Goal: Book appointment/travel/reservation

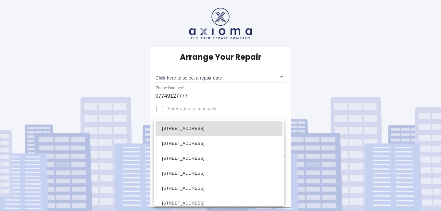
click at [283, 150] on body "Arrange Your Repair Click here to select a repair date ​ Phone Number   * 07749…" at bounding box center [220, 105] width 441 height 211
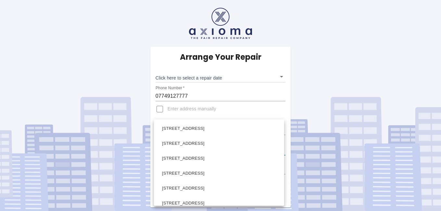
click at [159, 110] on div at bounding box center [220, 105] width 441 height 211
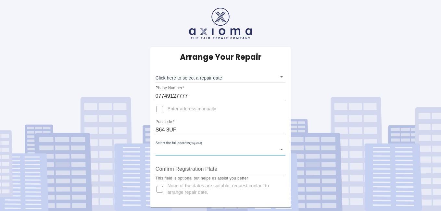
click at [159, 110] on input "Enter address manually" at bounding box center [160, 109] width 16 height 16
checkbox input "true"
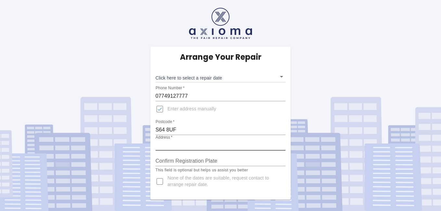
click at [194, 141] on input "Address   *" at bounding box center [221, 145] width 130 height 10
type input "34 Holmoak Close"
click at [160, 184] on input "None of the dates are suitable, request contact to arrange repair date." at bounding box center [160, 182] width 16 height 16
checkbox input "true"
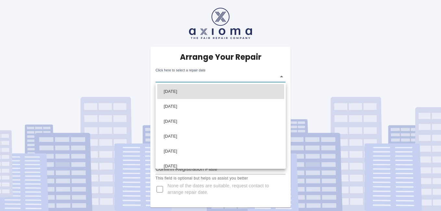
click at [195, 80] on body "Arrange Your Repair Click here to select a repair date ​ Phone Number   * 07749…" at bounding box center [220, 105] width 441 height 211
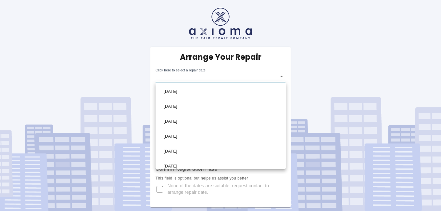
scroll to position [6, 0]
click at [282, 76] on div at bounding box center [220, 105] width 441 height 211
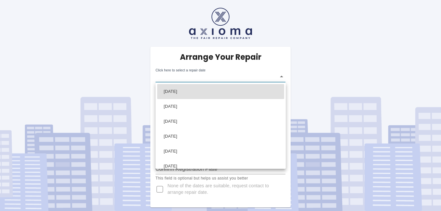
click at [180, 80] on body "Arrange Your Repair Click here to select a repair date ​ Phone Number   * 07749…" at bounding box center [220, 105] width 441 height 211
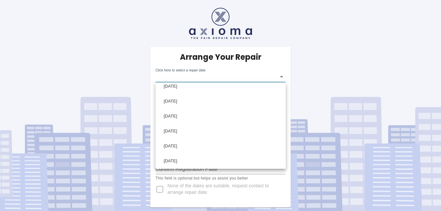
scroll to position [6, 0]
click at [193, 71] on div at bounding box center [220, 105] width 441 height 211
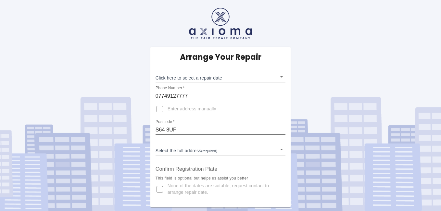
click at [162, 128] on input "S64 8UF" at bounding box center [221, 130] width 130 height 10
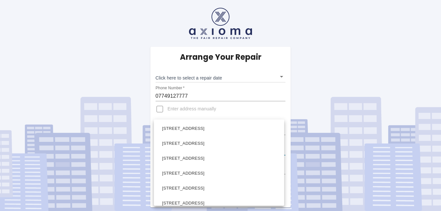
click at [281, 151] on body "Arrange Your Repair Click here to select a repair date ​ Phone Number   * 07749…" at bounding box center [220, 105] width 441 height 211
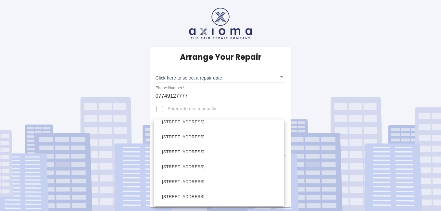
click at [158, 109] on div at bounding box center [220, 105] width 441 height 211
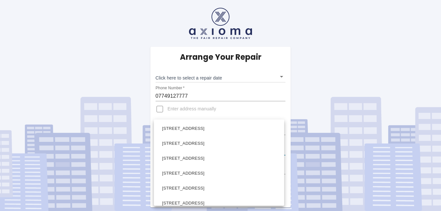
click at [173, 145] on body "Arrange Your Repair Click here to select a repair date ​ Phone Number   * 07749…" at bounding box center [220, 105] width 441 height 211
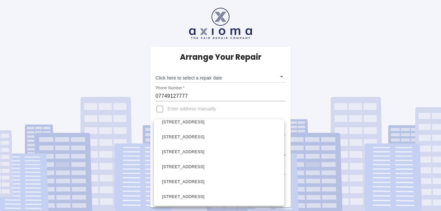
scroll to position [115, 0]
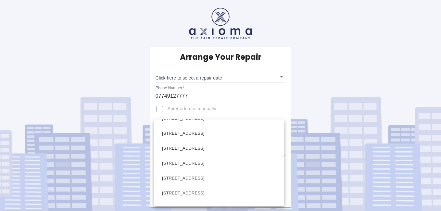
click at [161, 110] on div at bounding box center [220, 105] width 441 height 211
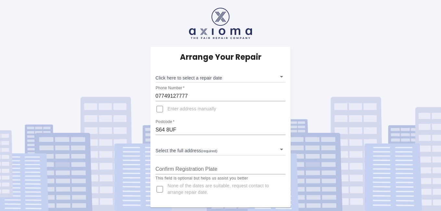
click at [193, 143] on div "Select the full address (required) ​" at bounding box center [221, 146] width 130 height 17
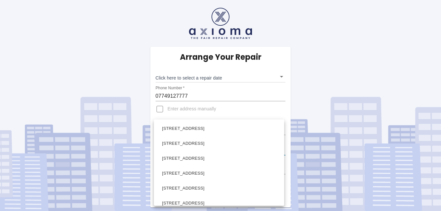
click at [281, 151] on body "Arrange Your Repair Click here to select a repair date ​ Phone Number   * 07749…" at bounding box center [220, 105] width 441 height 211
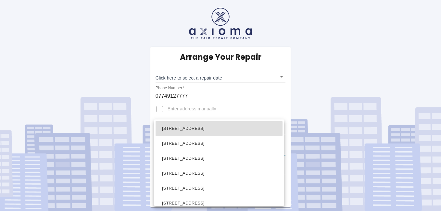
click at [209, 151] on body "Arrange Your Repair Click here to select a repair date ​ Phone Number   * 07749…" at bounding box center [220, 105] width 441 height 211
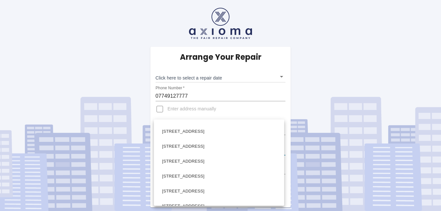
scroll to position [80, 0]
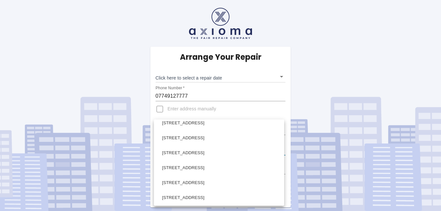
click at [191, 111] on div at bounding box center [220, 105] width 441 height 211
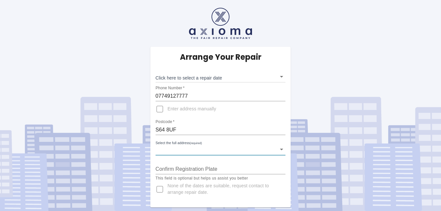
click at [161, 109] on input "Enter address manually" at bounding box center [160, 109] width 16 height 16
checkbox input "true"
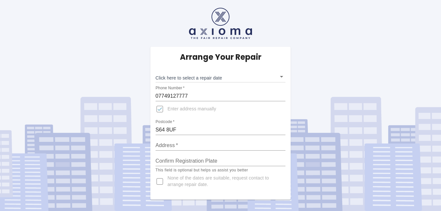
click at [212, 145] on input "Address   *" at bounding box center [221, 145] width 130 height 10
type input "34 Holmoak Close"
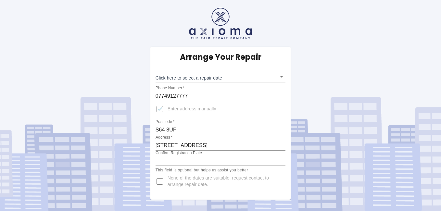
click at [227, 159] on input "Confirm Registration Plate" at bounding box center [221, 161] width 130 height 10
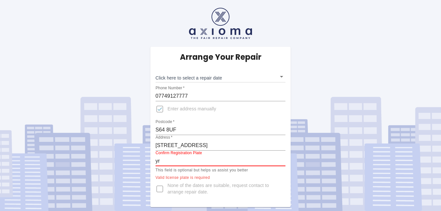
type input "y"
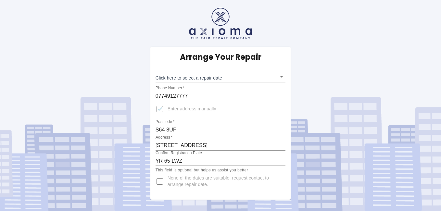
type input "YR 65 LWZ"
click at [214, 77] on body "Arrange Your Repair Click here to select a repair date ​ Phone Number   * 07749…" at bounding box center [220, 105] width 441 height 211
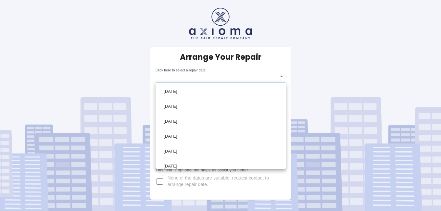
scroll to position [6, 0]
click at [283, 77] on div at bounding box center [220, 105] width 441 height 211
click at [184, 71] on body "Arrange Your Repair Click here to select a repair date ​ Phone Number   * 07749…" at bounding box center [220, 105] width 441 height 211
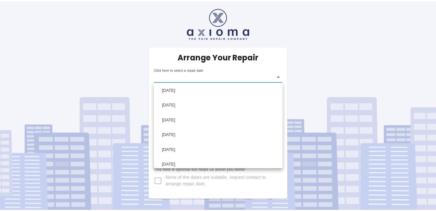
scroll to position [0, 0]
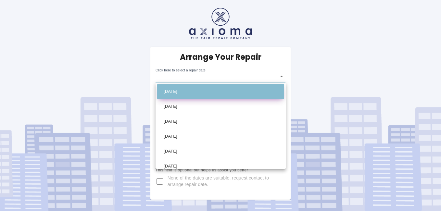
click at [223, 95] on li "[DATE]" at bounding box center [220, 91] width 127 height 15
type input "2025-08-15T00:00:00.000Z"
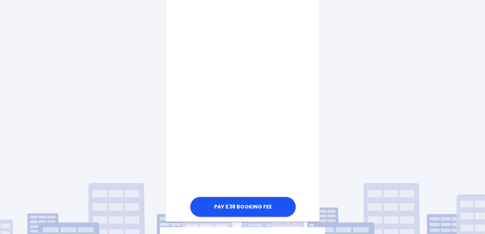
scroll to position [329, 0]
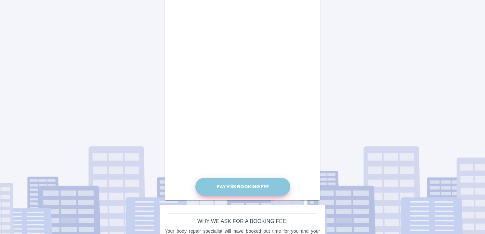
click at [268, 186] on button "Pay £38 Booking Fee" at bounding box center [242, 187] width 95 height 18
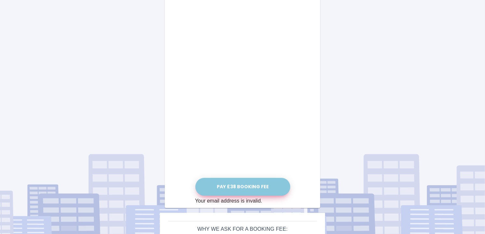
click at [252, 182] on button "Pay £38 Booking Fee" at bounding box center [242, 187] width 95 height 18
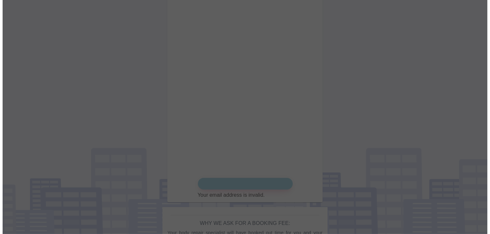
scroll to position [316, 0]
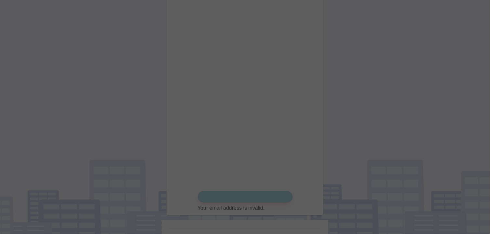
drag, startPoint x: 487, startPoint y: 140, endPoint x: 483, endPoint y: 119, distance: 21.1
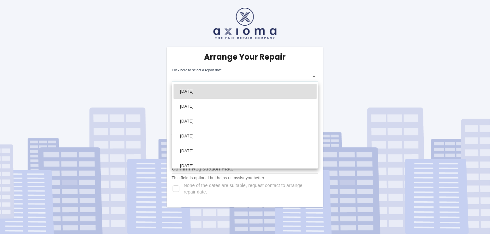
click at [211, 78] on body "Arrange Your Repair Click here to select a repair date ​ Phone Number   * 07749…" at bounding box center [245, 117] width 490 height 234
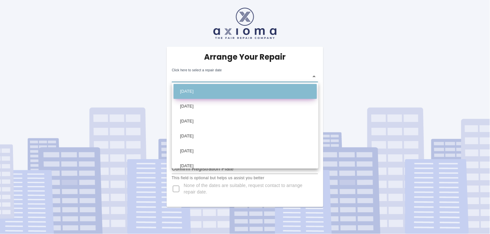
click at [256, 95] on li "[DATE]" at bounding box center [244, 91] width 143 height 15
type input "2025-08-15T00:00:00.000Z"
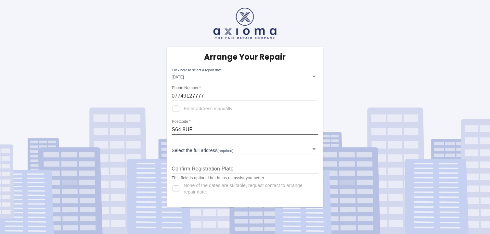
click at [185, 132] on input "S64 8UF" at bounding box center [245, 130] width 146 height 10
click at [209, 131] on input "S64 8UF" at bounding box center [245, 130] width 146 height 10
click at [316, 151] on body "Arrange Your Repair Click here to select a repair date Fri Aug 15 2025 2025-08-…" at bounding box center [245, 117] width 490 height 234
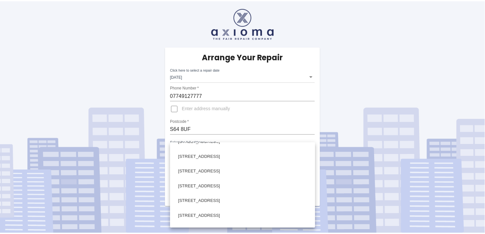
scroll to position [375, 0]
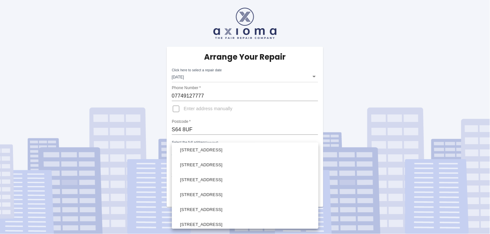
click at [395, 62] on div at bounding box center [245, 117] width 490 height 234
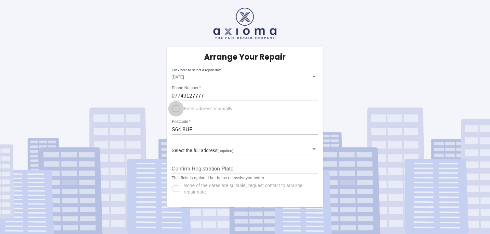
click at [173, 111] on input "Enter address manually" at bounding box center [176, 109] width 16 height 16
checkbox input "true"
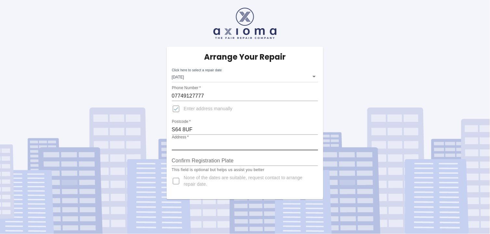
click at [207, 143] on input "Address   *" at bounding box center [245, 145] width 146 height 10
type input "34 Holmoak Close"
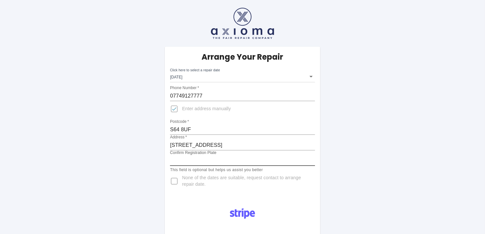
click at [218, 160] on input "Confirm Registration Plate" at bounding box center [242, 161] width 145 height 10
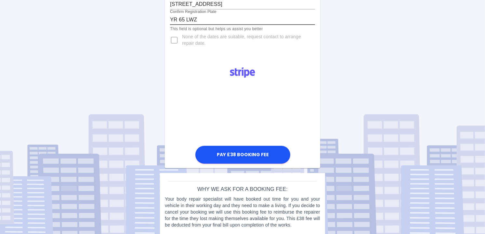
scroll to position [146, 0]
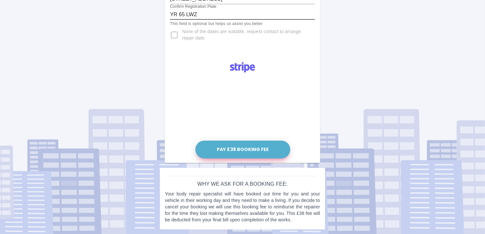
type input "YR 65 LWZ"
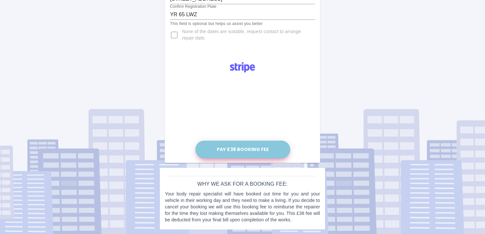
click at [227, 153] on button "Pay £38 Booking Fee" at bounding box center [242, 150] width 95 height 18
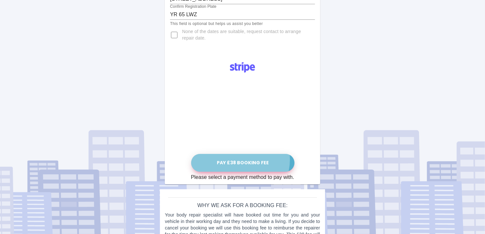
click at [241, 160] on button "Pay £38 Booking Fee" at bounding box center [242, 163] width 103 height 18
click at [242, 159] on button "Pay £38 Booking Fee" at bounding box center [242, 163] width 103 height 18
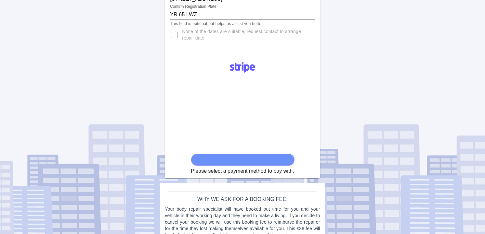
drag, startPoint x: 305, startPoint y: 142, endPoint x: 307, endPoint y: 111, distance: 30.9
click at [307, 111] on div "Please select a payment method to pay with." at bounding box center [242, 116] width 155 height 119
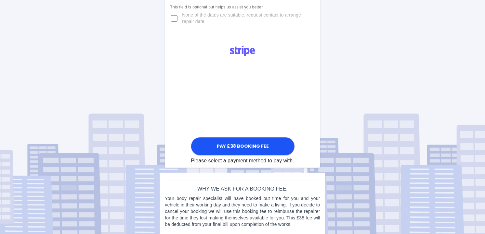
scroll to position [168, 0]
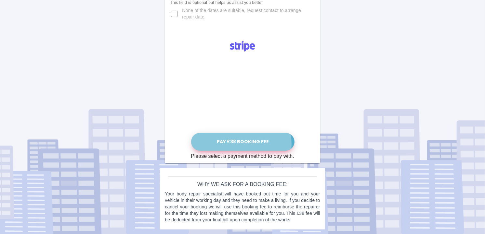
click at [244, 144] on button "Pay £38 Booking Fee" at bounding box center [242, 142] width 103 height 18
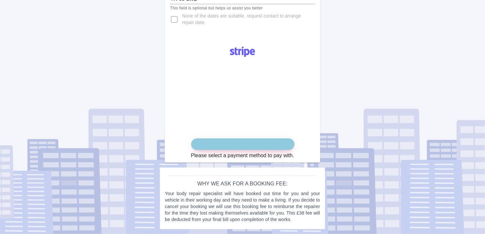
scroll to position [161, 0]
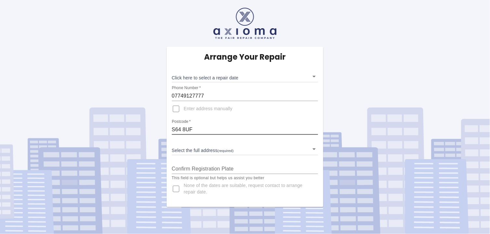
click at [183, 129] on input "S64 8UF" at bounding box center [245, 130] width 146 height 10
click at [250, 162] on div "Confirm Registration Plate" at bounding box center [245, 167] width 146 height 16
click at [193, 154] on body "Arrange Your Repair Click here to select a repair date ​ Phone Number   * 07749…" at bounding box center [245, 117] width 490 height 234
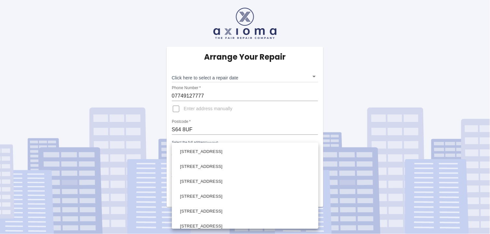
click at [232, 128] on div at bounding box center [245, 117] width 490 height 234
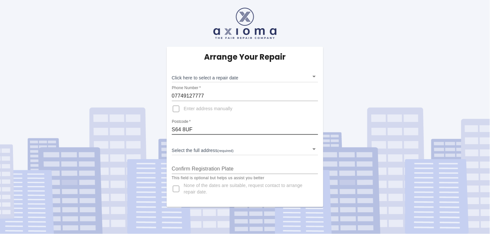
click at [180, 131] on input "S64 8UF" at bounding box center [245, 130] width 146 height 10
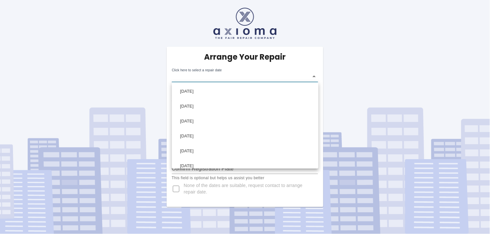
click at [233, 76] on body "Arrange Your Repair Click here to select a repair date ​ Phone Number   * 07749…" at bounding box center [245, 117] width 490 height 234
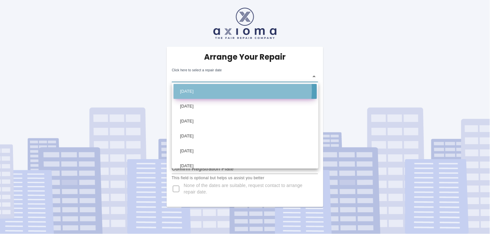
click at [215, 90] on li "[DATE]" at bounding box center [244, 91] width 143 height 15
type input "2025-08-15T00:00:00.000Z"
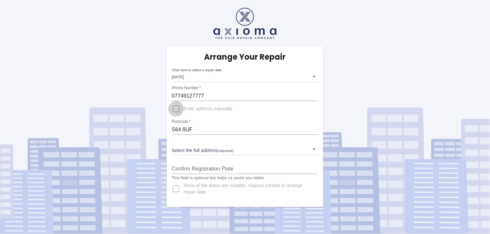
click at [176, 110] on input "Enter address manually" at bounding box center [176, 109] width 16 height 16
checkbox input "true"
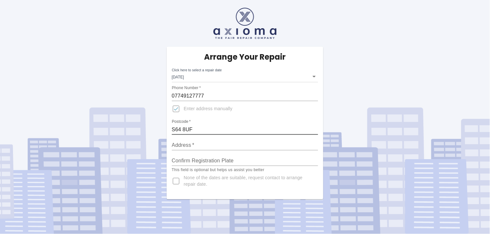
click at [181, 130] on input "S64 8UF" at bounding box center [245, 130] width 146 height 10
type input "34 Holmoak Close"
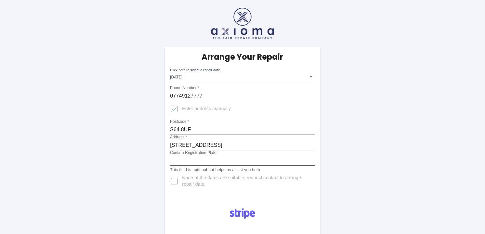
click at [225, 158] on input "Confirm Registration Plate" at bounding box center [242, 161] width 145 height 10
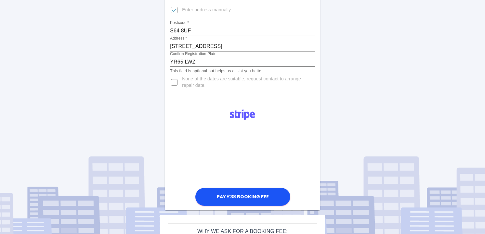
scroll to position [101, 0]
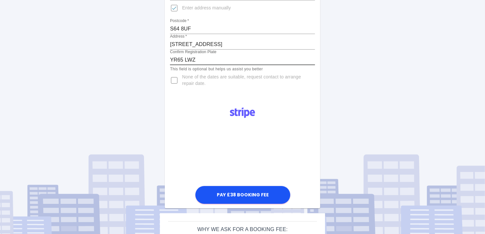
type input "YR65 LWZ"
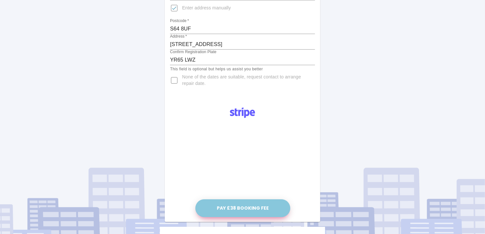
click at [258, 210] on button "Pay £38 Booking Fee" at bounding box center [242, 209] width 95 height 18
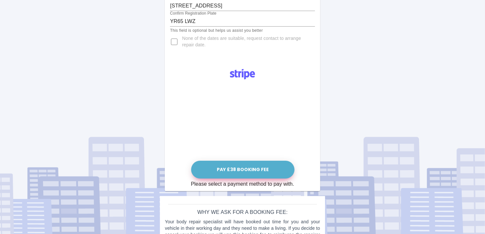
scroll to position [137, 0]
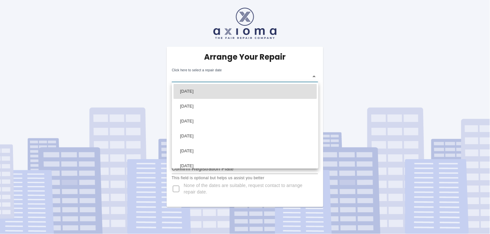
click at [313, 77] on body "Arrange Your Repair Click here to select a repair date ​ Phone Number   * 07749…" at bounding box center [245, 117] width 490 height 234
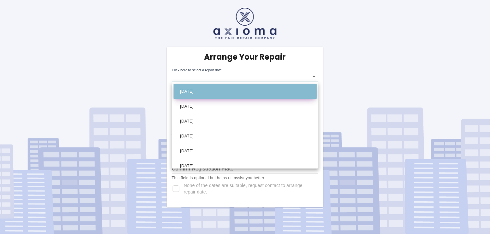
click at [304, 88] on li "[DATE]" at bounding box center [244, 91] width 143 height 15
type input "[DATE]T00:00:00.000Z"
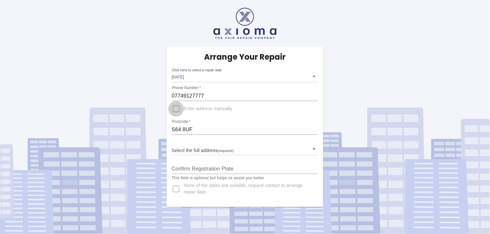
click at [179, 109] on input "Enter address manually" at bounding box center [176, 109] width 16 height 16
checkbox input "true"
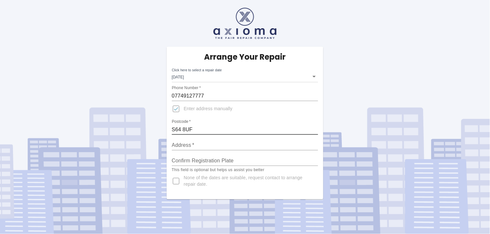
click at [180, 128] on input "S64 8UF" at bounding box center [245, 130] width 146 height 10
type input "[STREET_ADDRESS]"
type input "YR65 LWZ"
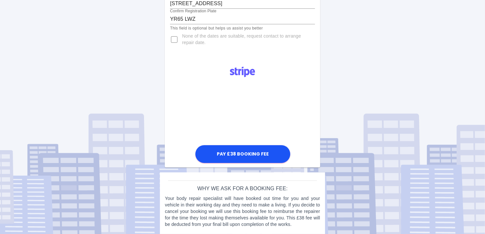
scroll to position [143, 0]
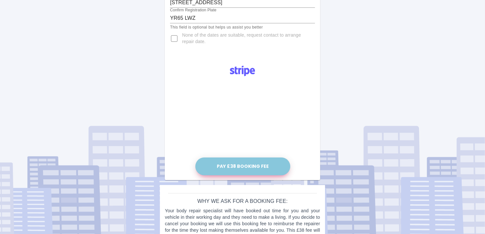
click at [238, 163] on button "Pay £38 Booking Fee" at bounding box center [242, 167] width 95 height 18
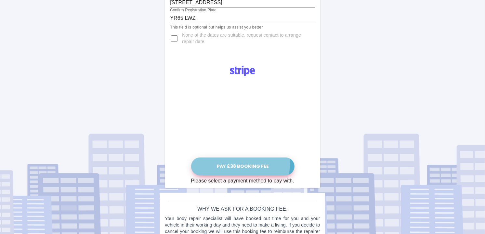
click at [241, 162] on button "Pay £38 Booking Fee" at bounding box center [242, 167] width 103 height 18
click at [245, 163] on button "Pay £38 Booking Fee" at bounding box center [242, 167] width 103 height 18
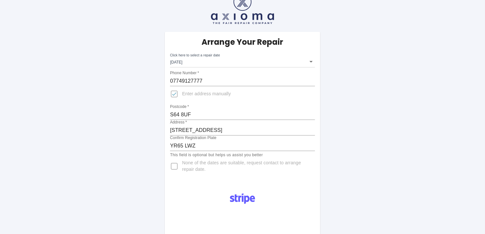
scroll to position [0, 0]
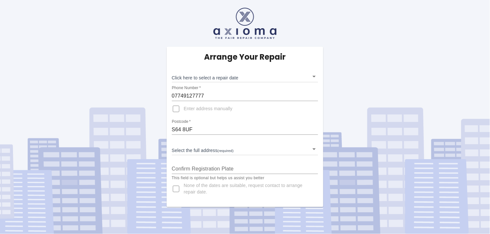
click at [177, 189] on input "None of the dates are suitable, request contact to arrange repair date." at bounding box center [176, 190] width 16 height 16
checkbox input "true"
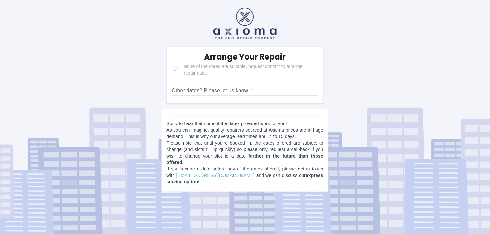
click at [271, 157] on b "further in the future than those offered." at bounding box center [245, 160] width 157 height 12
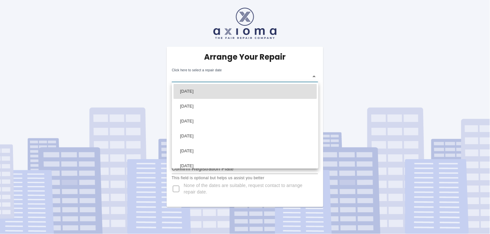
click at [316, 77] on body "Arrange Your Repair Click here to select a repair date ​ Phone Number   * 07749…" at bounding box center [245, 117] width 490 height 234
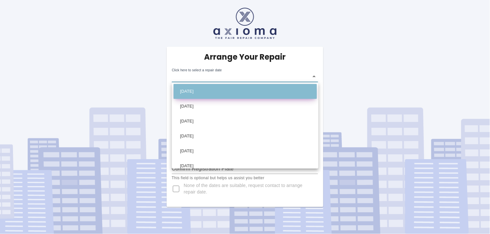
click at [300, 89] on li "Fri Aug 15 2025" at bounding box center [244, 91] width 143 height 15
type input "2025-08-15T00:00:00.000Z"
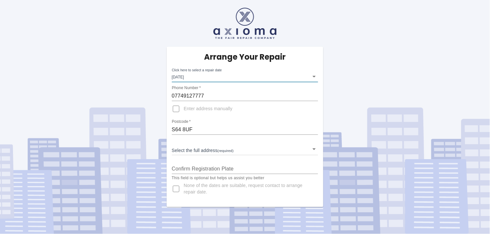
click at [178, 110] on input "Enter address manually" at bounding box center [176, 109] width 16 height 16
checkbox input "true"
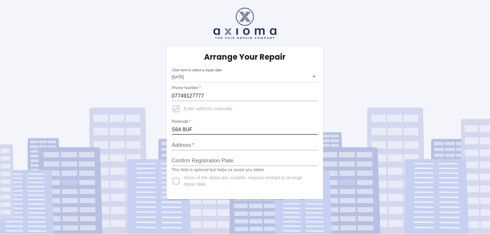
click at [183, 130] on input "S64 8UF" at bounding box center [245, 130] width 146 height 10
type input "34 Holmoak Close"
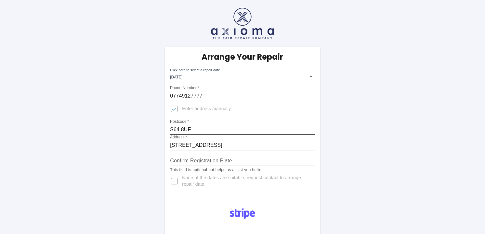
click at [235, 158] on input "Confirm Registration Plate" at bounding box center [242, 161] width 145 height 10
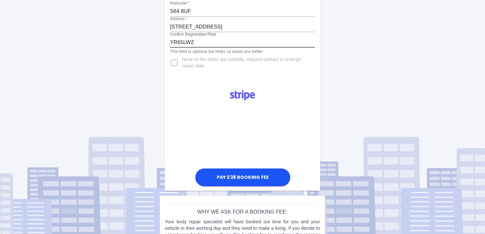
scroll to position [120, 0]
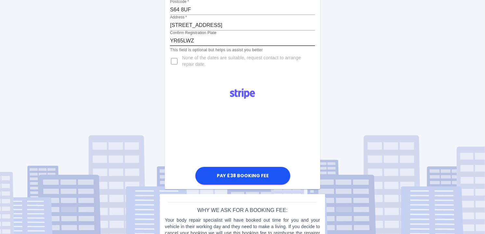
type input "YR65LWZ"
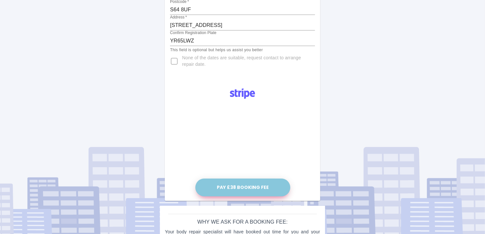
click at [239, 187] on button "Pay £38 Booking Fee" at bounding box center [242, 188] width 95 height 18
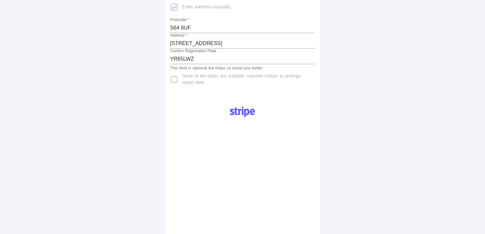
scroll to position [317, 0]
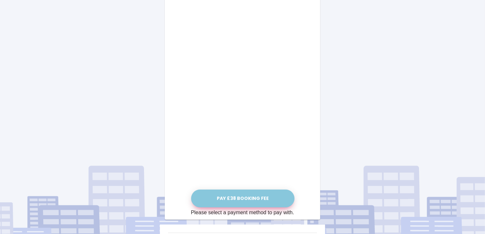
click at [249, 200] on button "Pay £38 Booking Fee" at bounding box center [242, 199] width 103 height 18
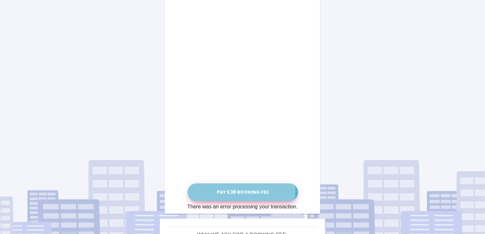
click at [245, 192] on button "Pay £38 Booking Fee" at bounding box center [242, 193] width 110 height 18
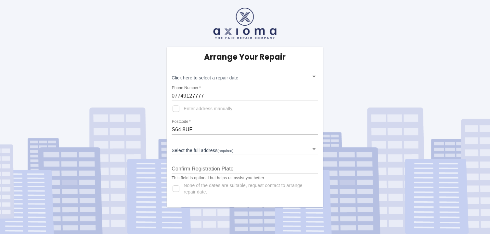
click at [174, 193] on input "None of the dates are suitable, request contact to arrange repair date." at bounding box center [176, 190] width 16 height 16
checkbox input "true"
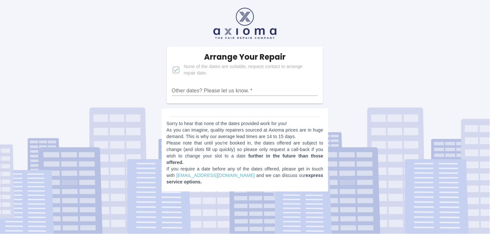
click at [274, 157] on b "further in the future than those offered." at bounding box center [245, 160] width 157 height 12
click at [181, 97] on div "Arrange Your Repair None of the dates are suitable, request contact to arrange …" at bounding box center [245, 75] width 157 height 57
click at [236, 91] on input "Other dates? Please let us know.   *" at bounding box center [245, 91] width 146 height 10
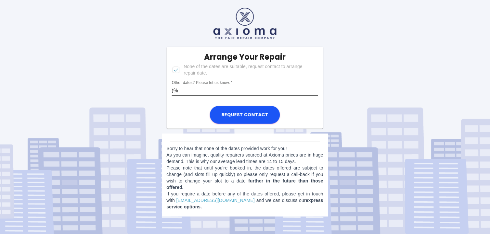
type input ")"
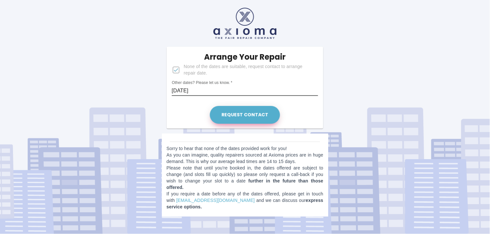
type input "[DATE]"
click at [247, 109] on button "Request contact" at bounding box center [245, 115] width 70 height 18
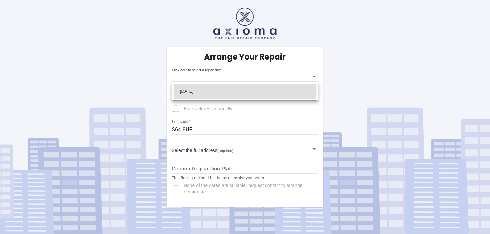
click at [313, 77] on body "Arrange Your Repair Click here to select a repair date ​ Phone Number   * 07749…" at bounding box center [245, 117] width 490 height 234
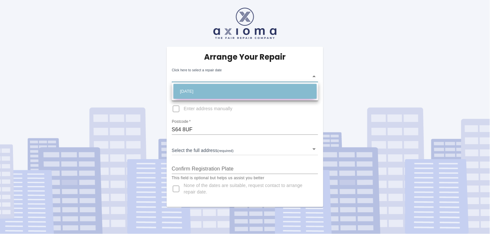
click at [279, 90] on li "[DATE]" at bounding box center [244, 91] width 143 height 15
type input "[DATE]T00:00:00.000Z"
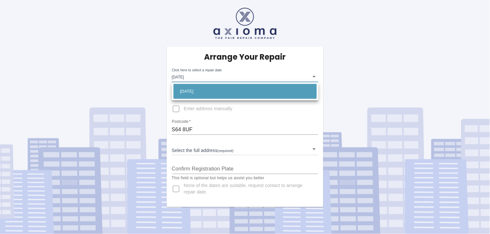
click at [312, 78] on body "Arrange Your Repair Click here to select a repair date [DATE] [DATE]T00:00:00.0…" at bounding box center [245, 117] width 490 height 234
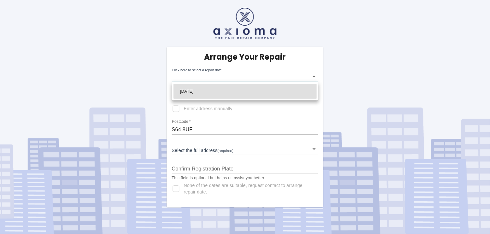
click at [314, 75] on body "Arrange Your Repair Click here to select a repair date ​ Phone Number   * 07749…" at bounding box center [245, 117] width 490 height 234
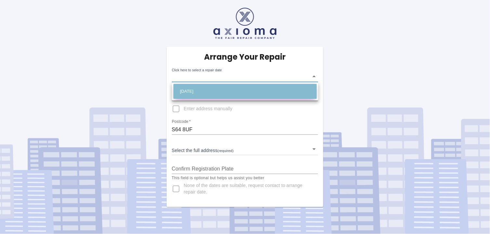
click at [266, 91] on li "[DATE]" at bounding box center [244, 91] width 143 height 15
type input "[DATE]T00:00:00.000Z"
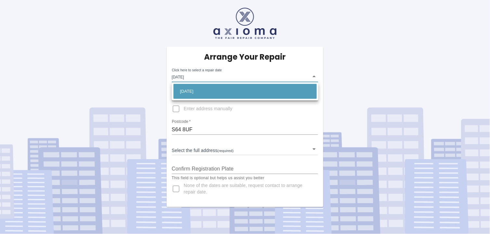
click at [313, 77] on body "Arrange Your Repair Click here to select a repair date [DATE] [DATE]T00:00:00.0…" at bounding box center [245, 117] width 490 height 234
click at [313, 77] on div at bounding box center [245, 117] width 490 height 234
drag, startPoint x: 215, startPoint y: 75, endPoint x: 190, endPoint y: 77, distance: 24.7
click at [190, 77] on body "Arrange Your Repair Click here to select a repair date Fri Sep 05 2025 2025-09-…" at bounding box center [245, 117] width 490 height 234
click at [315, 77] on div at bounding box center [245, 117] width 490 height 234
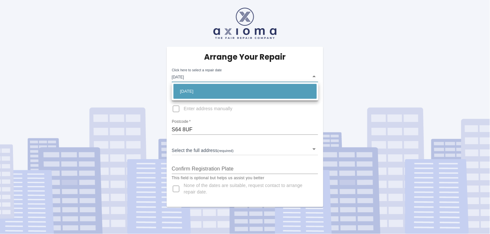
click at [194, 75] on body "Arrange Your Repair Click here to select a repair date Fri Sep 05 2025 2025-09-…" at bounding box center [245, 117] width 490 height 234
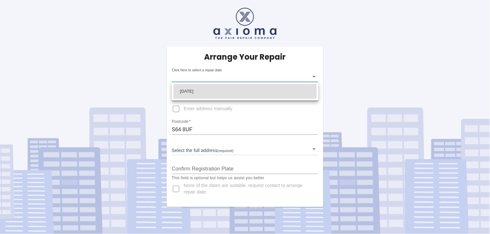
click at [312, 76] on body "Arrange Your Repair Click here to select a repair date ​ Phone Number   * 07749…" at bounding box center [245, 117] width 490 height 234
click at [316, 76] on body "Arrange Your Repair Click here to select a repair date ​ Phone Number   * 07749…" at bounding box center [245, 117] width 490 height 234
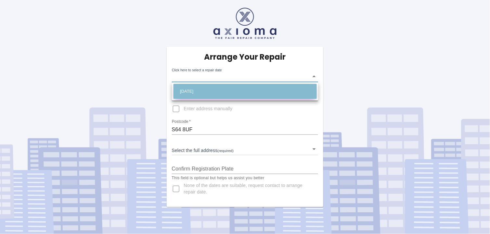
click at [276, 87] on li "[DATE]" at bounding box center [244, 91] width 143 height 15
type input "[DATE]T00:00:00.000Z"
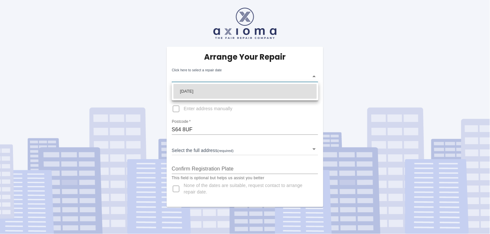
click at [215, 75] on body "Arrange Your Repair Click here to select a repair date ​ Phone Number   * 07749…" at bounding box center [245, 117] width 490 height 234
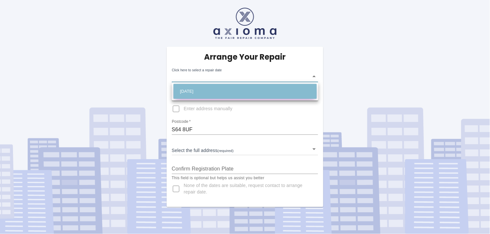
drag, startPoint x: 239, startPoint y: 90, endPoint x: 181, endPoint y: 89, distance: 58.8
click at [181, 89] on li "[DATE]" at bounding box center [244, 91] width 143 height 15
type input "[DATE]T00:00:00.000Z"
